Goal: Transaction & Acquisition: Purchase product/service

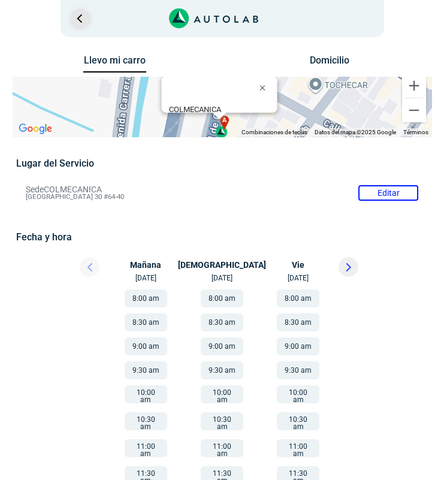
click at [83, 23] on link "Ir al paso anterior" at bounding box center [79, 18] width 19 height 19
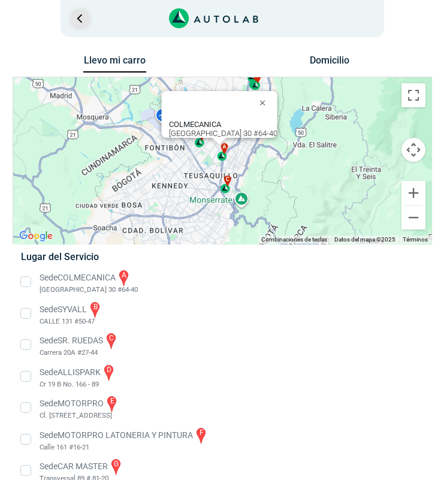
click at [83, 24] on link "Ir al paso anterior" at bounding box center [79, 18] width 19 height 19
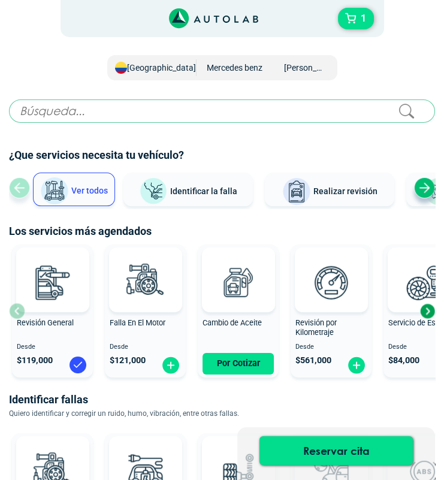
click at [171, 72] on span "[GEOGRAPHIC_DATA]" at bounding box center [161, 67] width 69 height 17
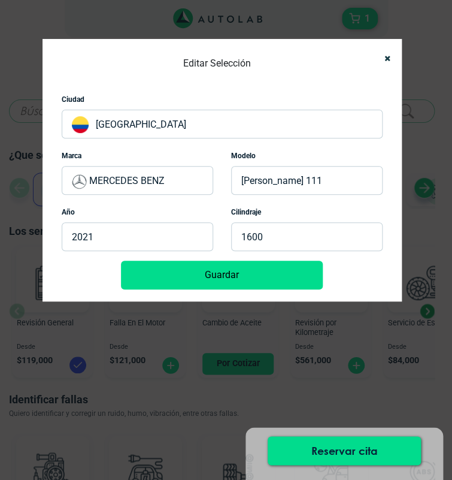
click at [154, 180] on p "MERCEDES BENZ" at bounding box center [137, 180] width 151 height 29
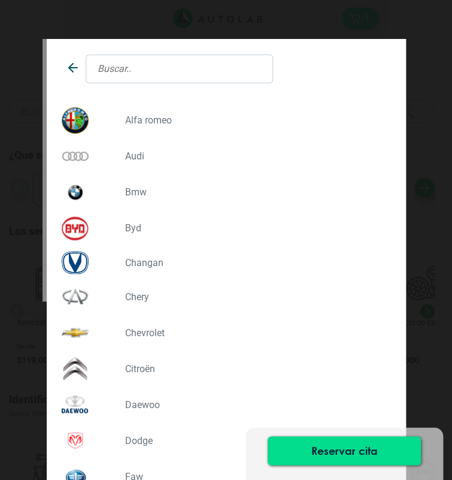
click at [157, 71] on input "text" at bounding box center [179, 68] width 187 height 29
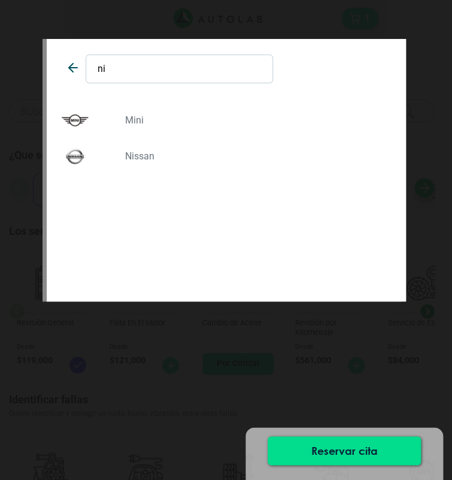
type input "ni"
click at [154, 156] on p "NISSAN" at bounding box center [253, 155] width 256 height 11
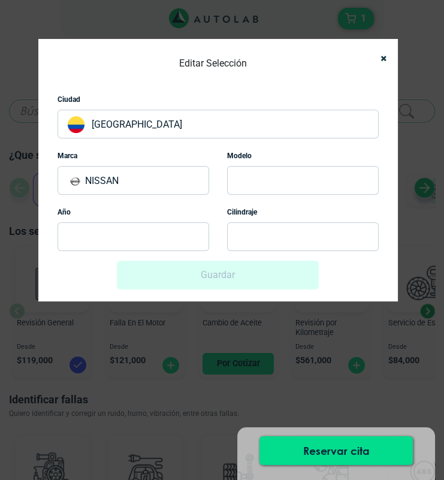
click at [234, 178] on p at bounding box center [302, 180] width 151 height 29
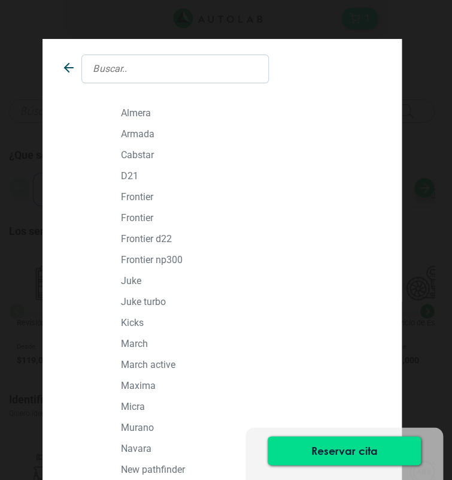
click at [206, 68] on input "text" at bounding box center [174, 68] width 187 height 29
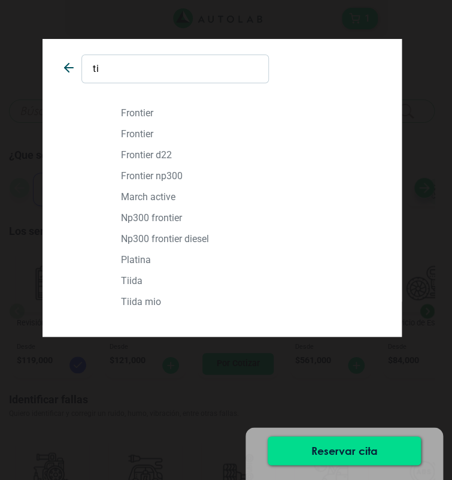
type input "ti"
click at [178, 286] on div "TIIDA" at bounding box center [222, 280] width 339 height 21
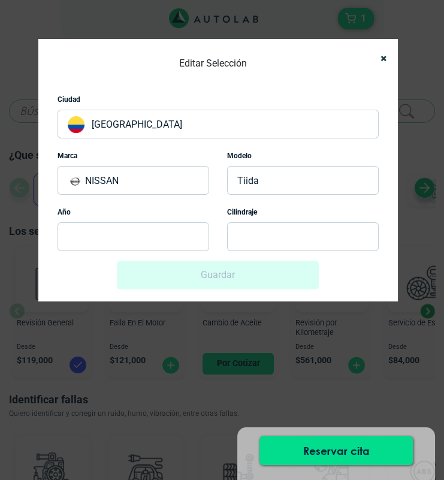
click at [137, 226] on p at bounding box center [132, 236] width 151 height 29
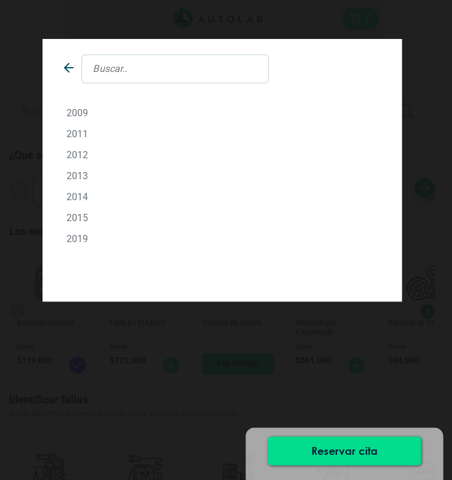
click at [78, 154] on p "2012" at bounding box center [221, 154] width 311 height 11
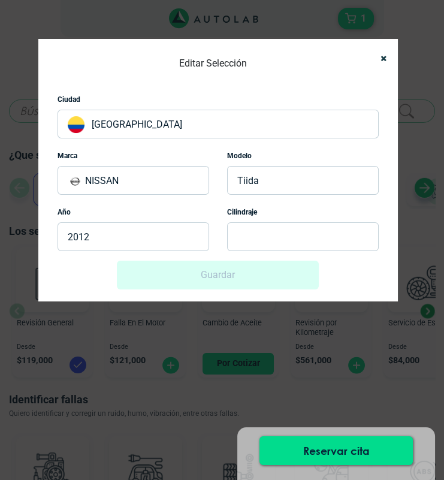
click at [242, 237] on p at bounding box center [302, 236] width 151 height 29
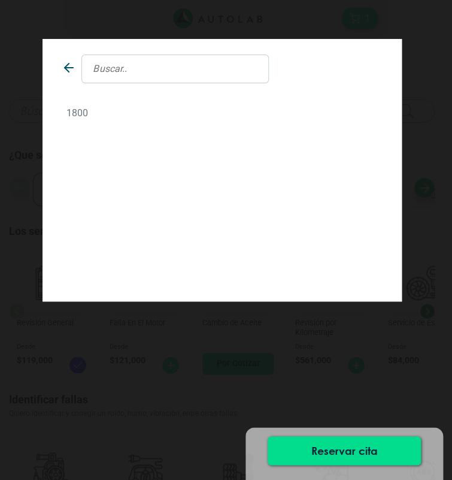
click at [81, 113] on p "1800" at bounding box center [221, 112] width 311 height 11
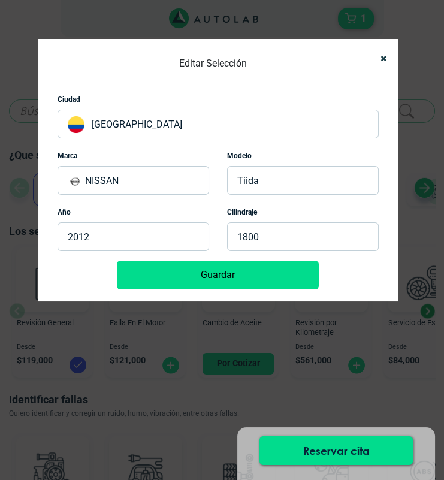
click at [219, 278] on button "Guardar" at bounding box center [218, 274] width 202 height 29
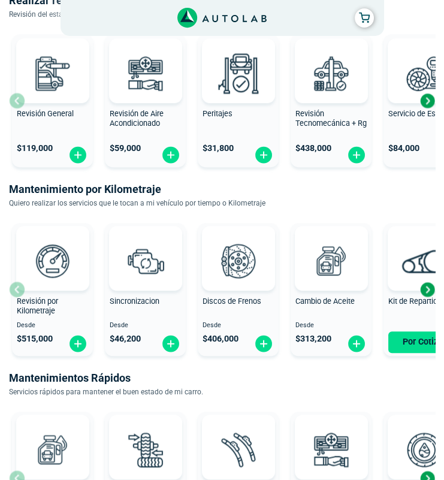
scroll to position [653, 0]
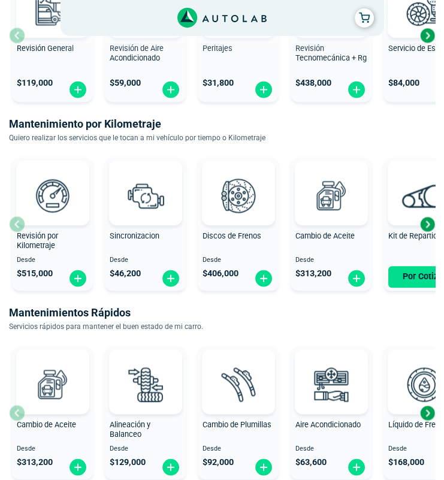
click at [422, 228] on div "Next slide" at bounding box center [427, 224] width 18 height 18
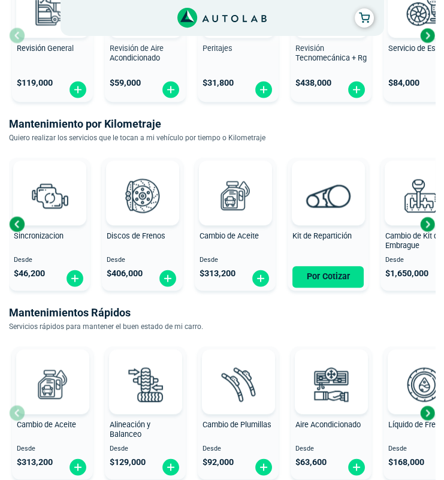
click at [422, 228] on div "Next slide" at bounding box center [427, 224] width 18 height 18
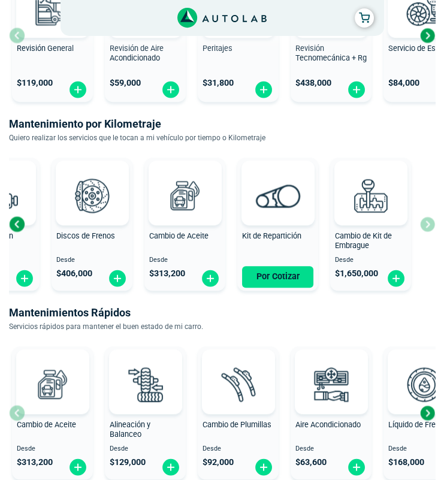
click at [422, 228] on div "Revisión por Kilometraje Desde $ 515,000 Sincronizacion Desde $ 46,200 Discos d…" at bounding box center [222, 224] width 426 height 142
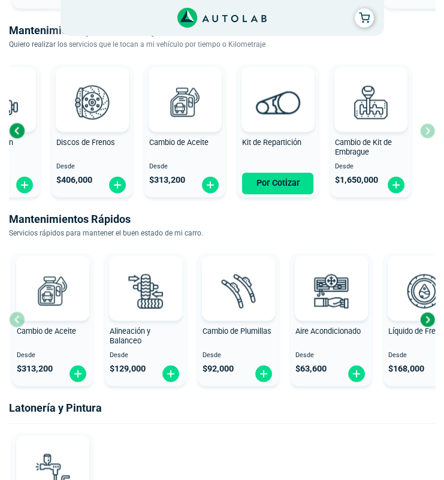
scroll to position [784, 0]
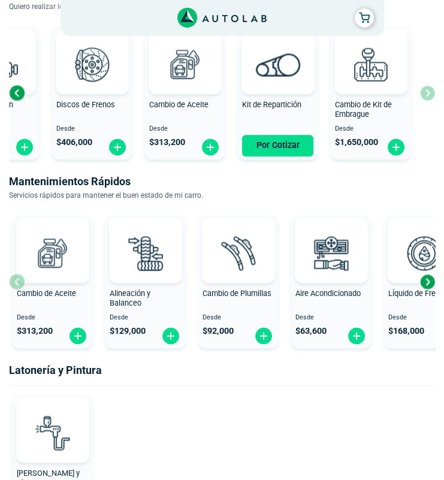
click at [427, 276] on div "Next slide" at bounding box center [427, 281] width 18 height 18
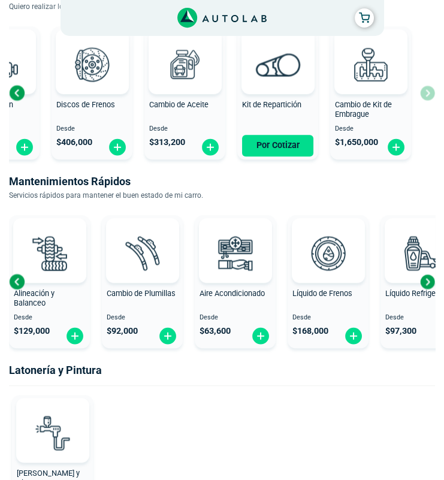
click at [427, 276] on div "Next slide" at bounding box center [427, 281] width 18 height 18
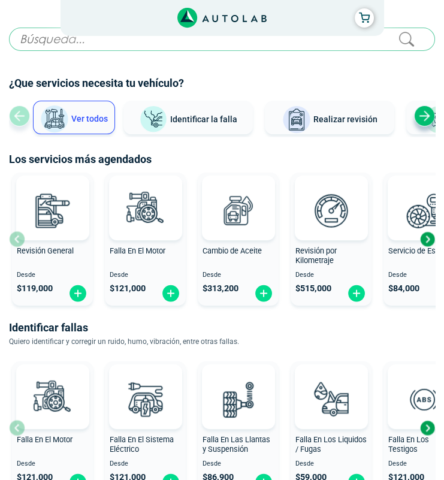
scroll to position [65, 0]
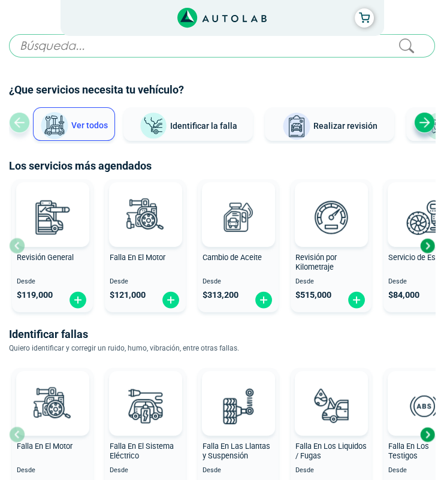
click at [428, 246] on div "Next slide" at bounding box center [427, 246] width 18 height 18
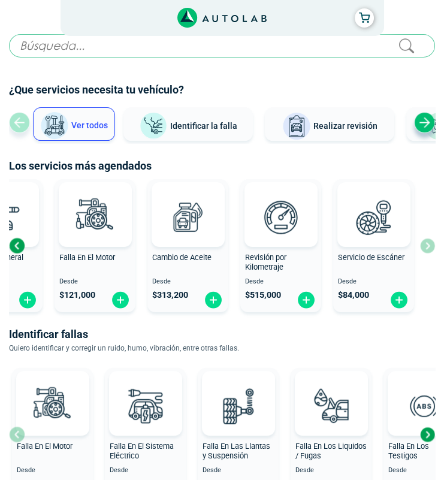
click at [222, 46] on input "text" at bounding box center [222, 45] width 426 height 23
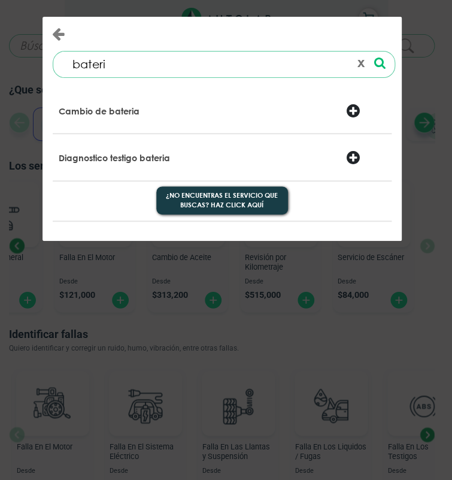
type input "bateri"
click at [356, 112] on div at bounding box center [365, 112] width 57 height 17
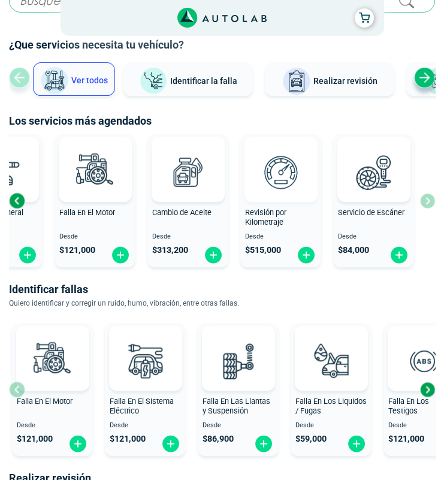
scroll to position [0, 0]
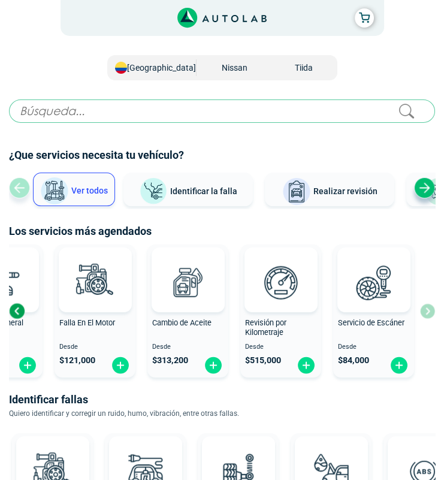
click at [247, 105] on input "text" at bounding box center [222, 110] width 426 height 23
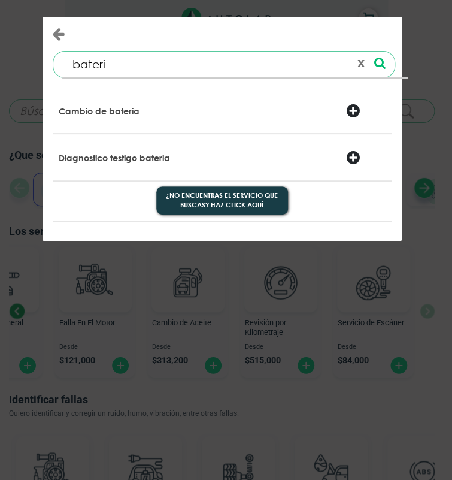
click at [84, 111] on p "Cambio de bateria" at bounding box center [99, 111] width 81 height 12
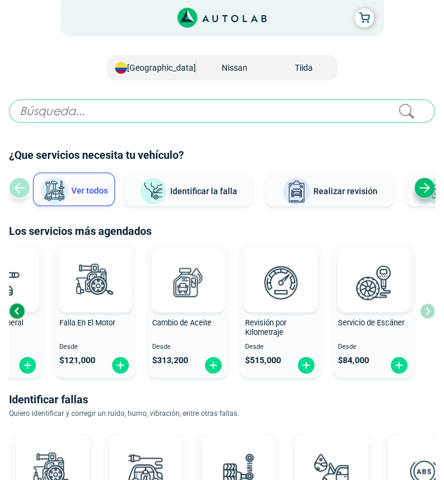
click at [310, 108] on input "text" at bounding box center [222, 110] width 426 height 23
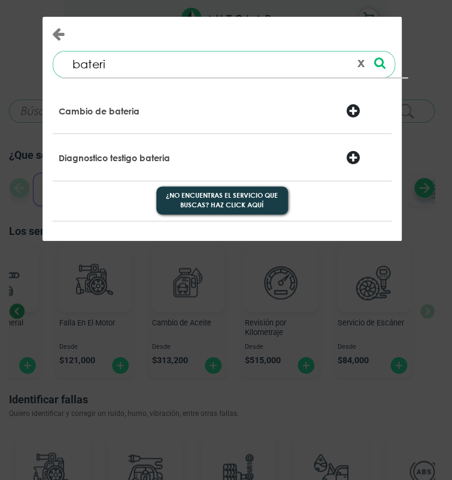
click at [310, 108] on div at bounding box center [308, 112] width 57 height 17
click at [101, 111] on p "Cambio de bateria" at bounding box center [99, 111] width 81 height 12
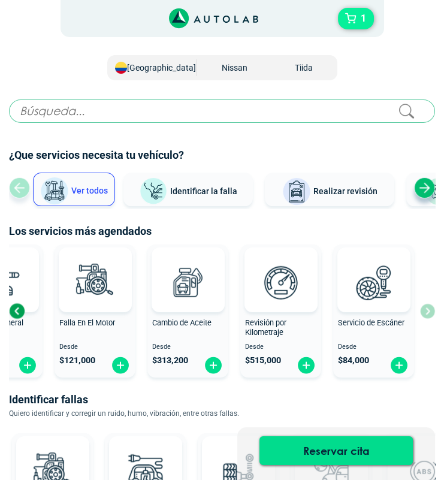
click at [357, 19] on span "1" at bounding box center [362, 18] width 11 height 20
